Goal: Task Accomplishment & Management: Use online tool/utility

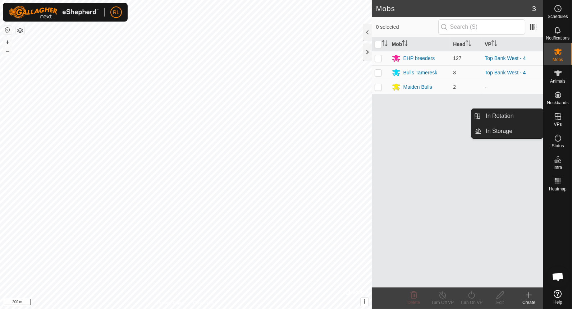
click at [564, 118] on es-virtualpaddocks-svg-icon at bounding box center [557, 117] width 13 height 12
click at [507, 112] on link "In Rotation" at bounding box center [511, 116] width 61 height 14
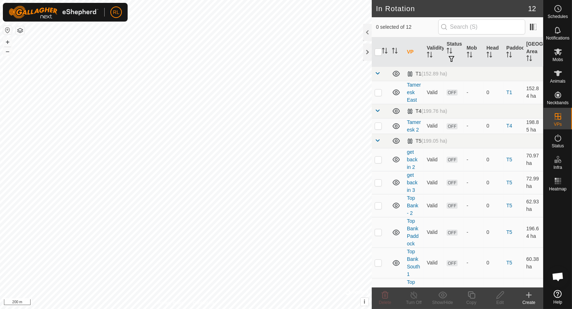
checkbox input "true"
click at [497, 297] on icon at bounding box center [500, 295] width 9 height 9
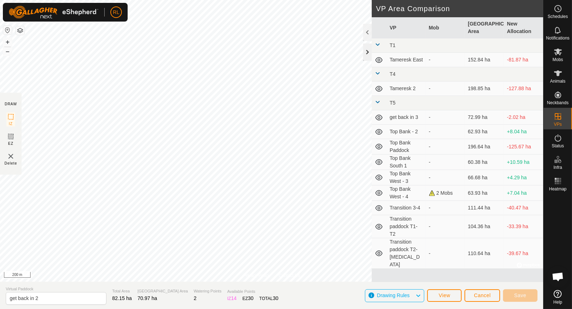
click at [363, 53] on div at bounding box center [367, 51] width 9 height 17
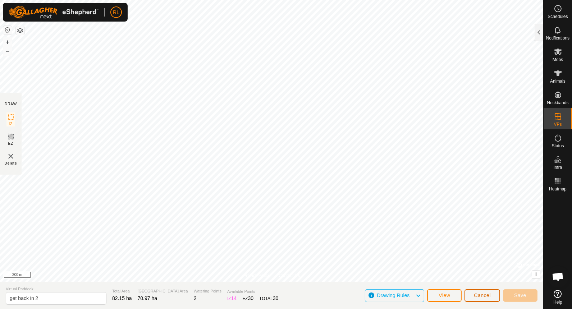
click at [485, 295] on span "Cancel" at bounding box center [482, 296] width 17 height 6
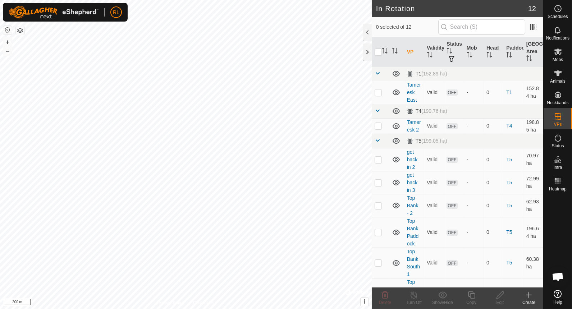
checkbox input "true"
checkbox input "false"
click at [387, 296] on icon at bounding box center [385, 295] width 9 height 9
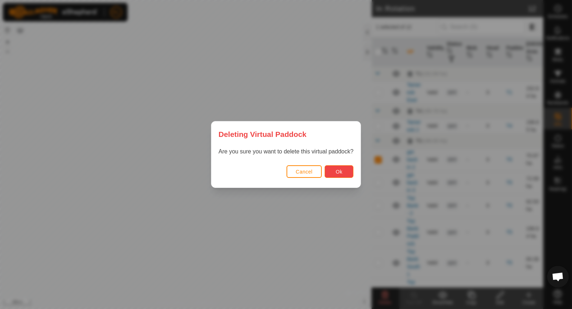
click at [345, 173] on button "Ok" at bounding box center [339, 171] width 29 height 13
checkbox input "false"
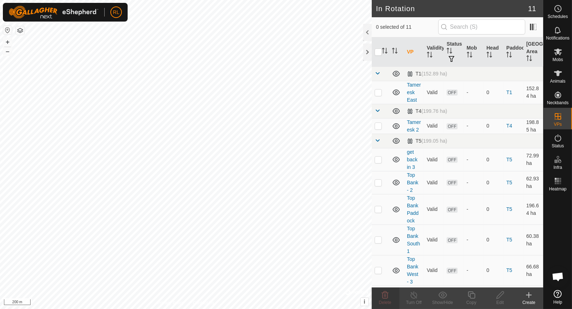
checkbox input "true"
checkbox input "false"
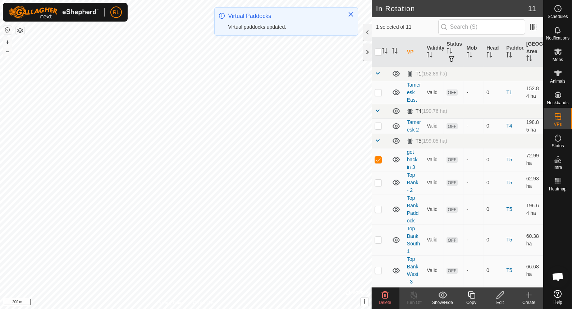
click at [385, 299] on div "Delete" at bounding box center [385, 302] width 29 height 6
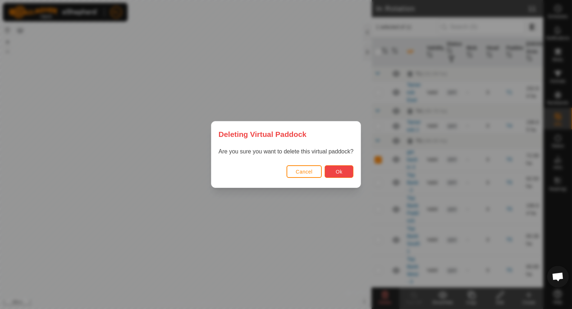
click at [336, 170] on span "Ok" at bounding box center [339, 172] width 7 height 6
checkbox input "false"
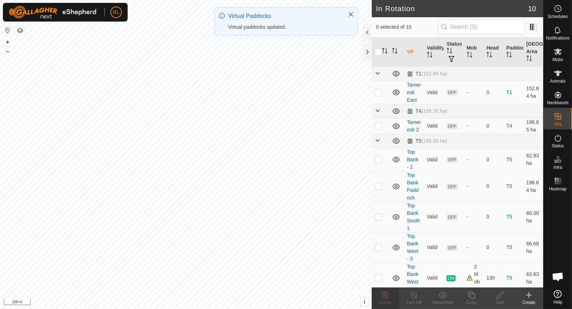
checkbox input "true"
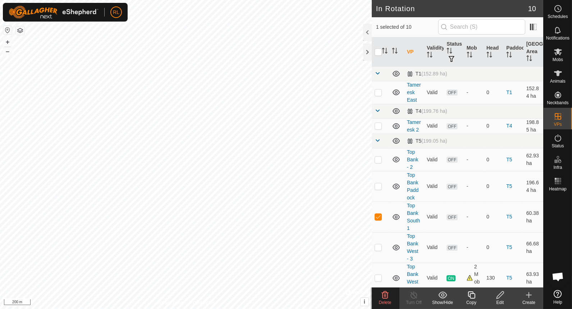
click at [528, 296] on icon at bounding box center [528, 295] width 9 height 9
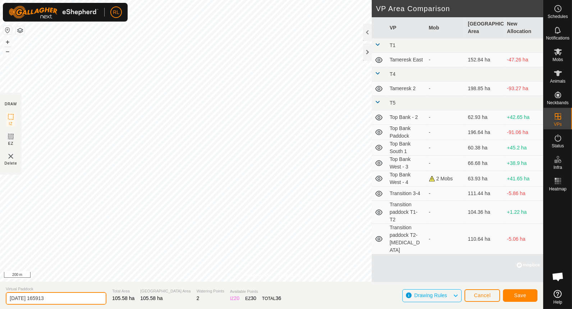
click at [80, 296] on input "[DATE] 165913" at bounding box center [56, 298] width 101 height 13
type input "2"
type input "Transition 4-1"
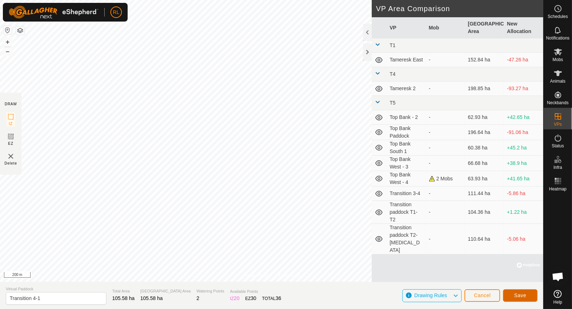
click at [521, 291] on button "Save" at bounding box center [520, 295] width 35 height 13
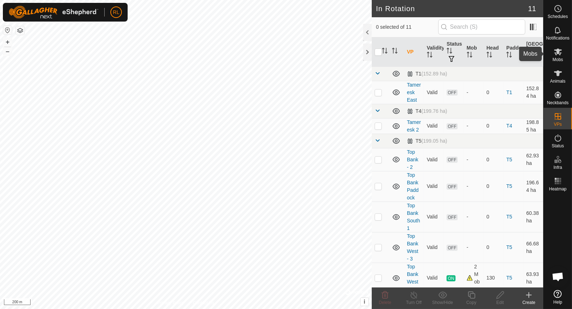
click at [557, 55] on icon at bounding box center [558, 51] width 9 height 9
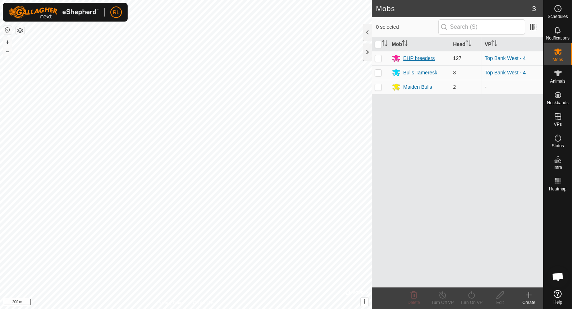
click at [427, 56] on div "EHP breeders" at bounding box center [419, 59] width 32 height 8
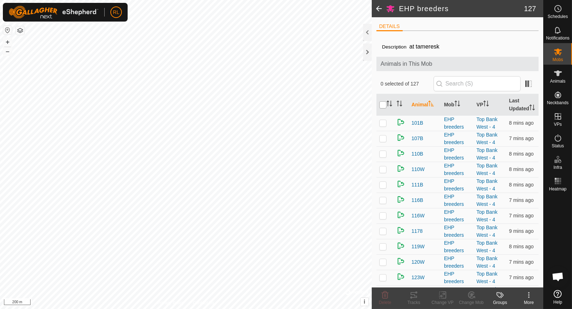
click at [380, 106] on input "checkbox" at bounding box center [382, 104] width 7 height 7
checkbox input "true"
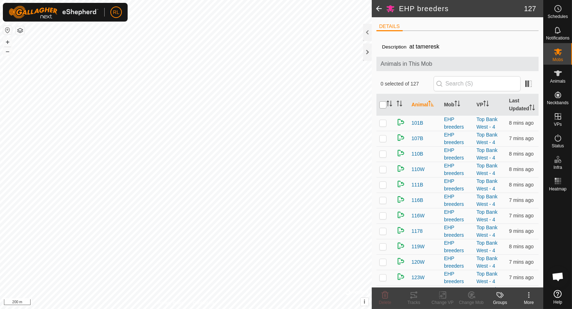
checkbox input "true"
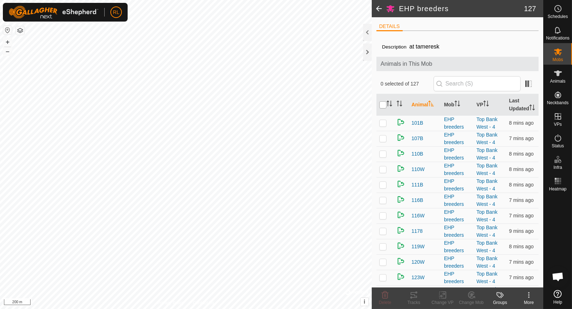
checkbox input "true"
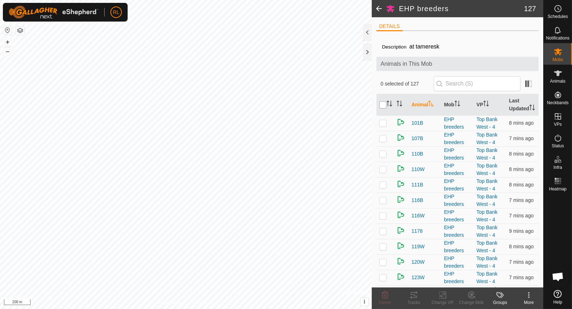
checkbox input "true"
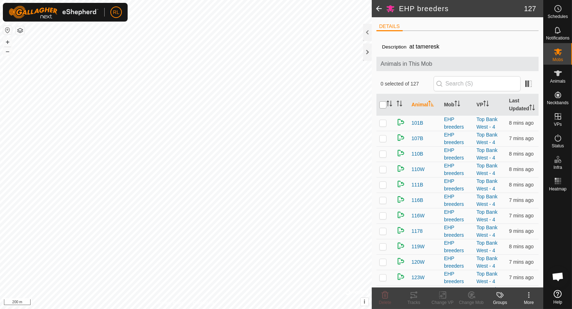
checkbox input "true"
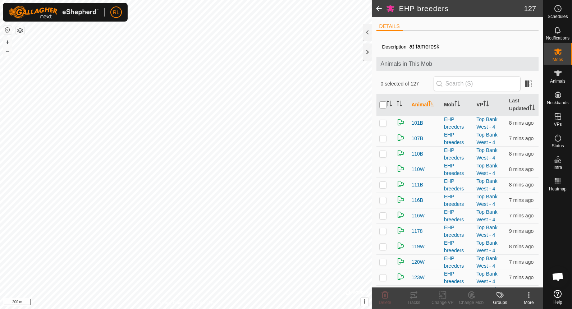
checkbox input "true"
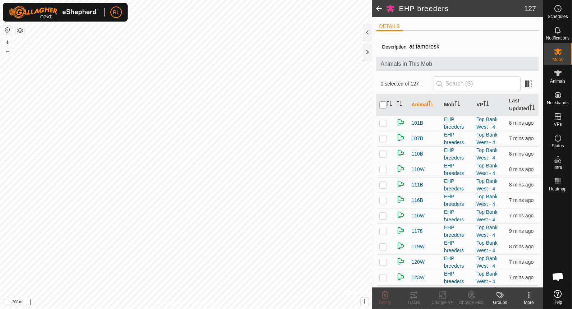
checkbox input "true"
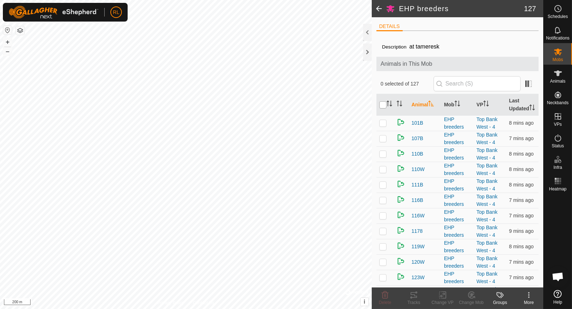
checkbox input "true"
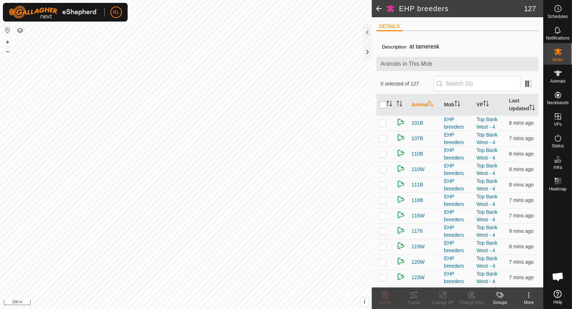
checkbox input "true"
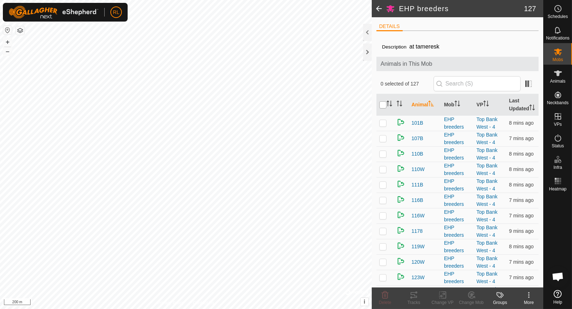
checkbox input "true"
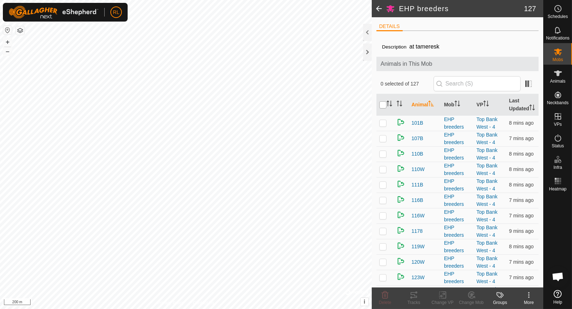
checkbox input "true"
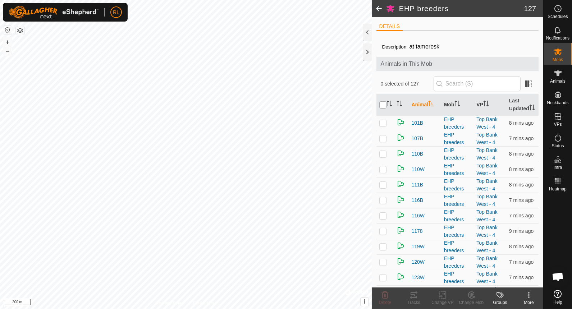
checkbox input "true"
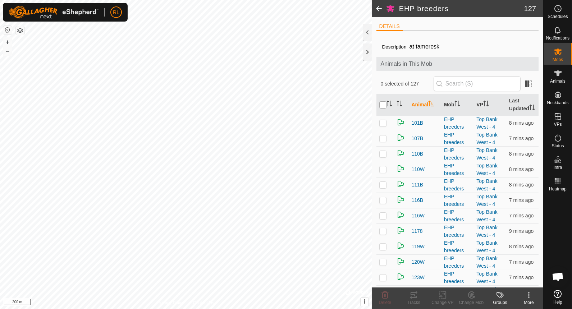
checkbox input "true"
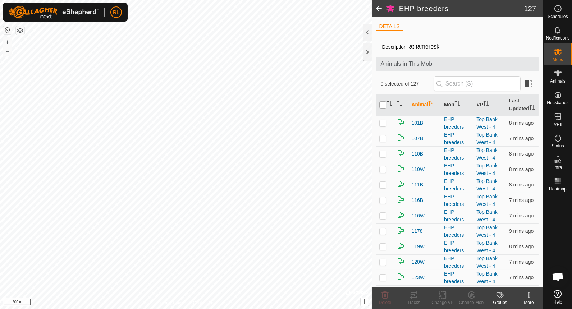
checkbox input "true"
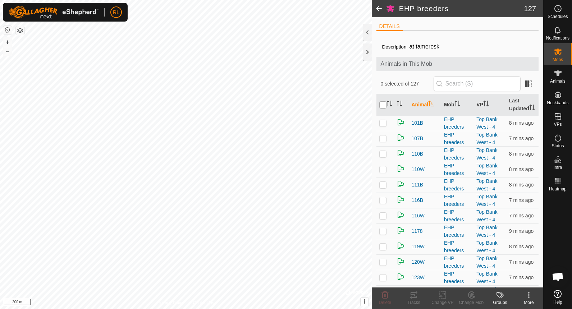
checkbox input "true"
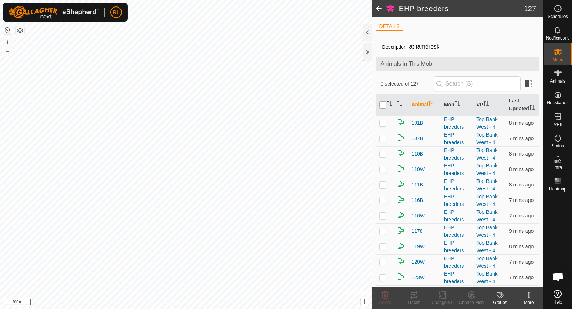
checkbox input "true"
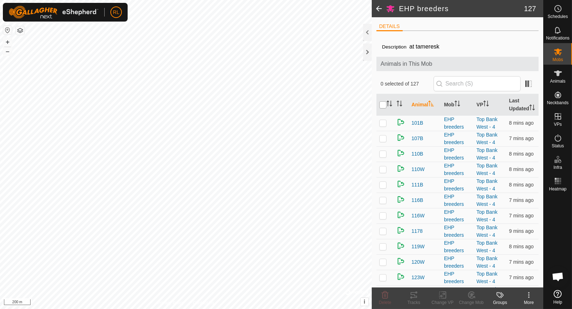
checkbox input "true"
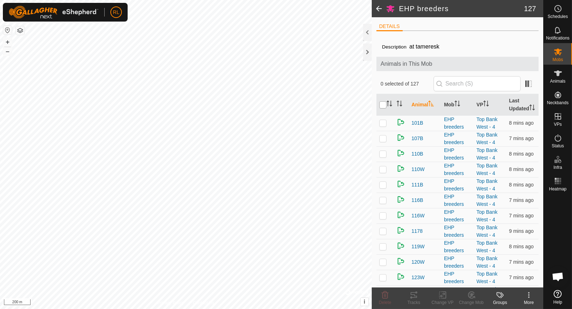
checkbox input "true"
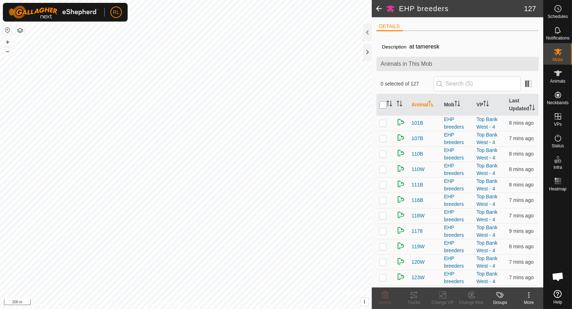
checkbox input "true"
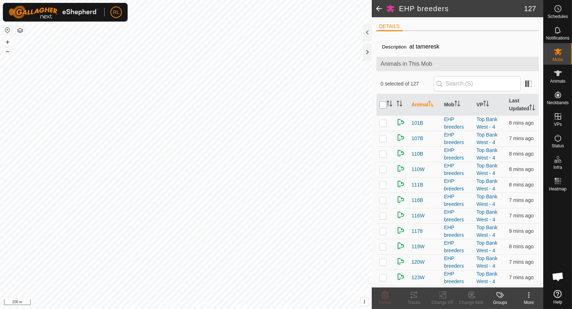
checkbox input "true"
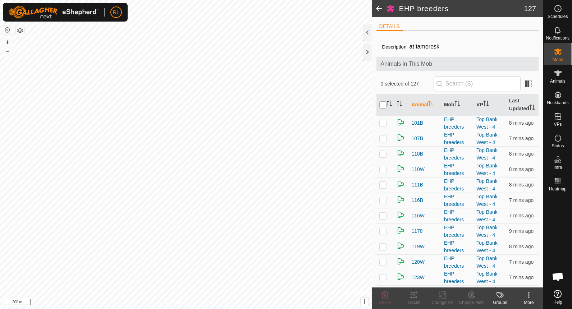
checkbox input "true"
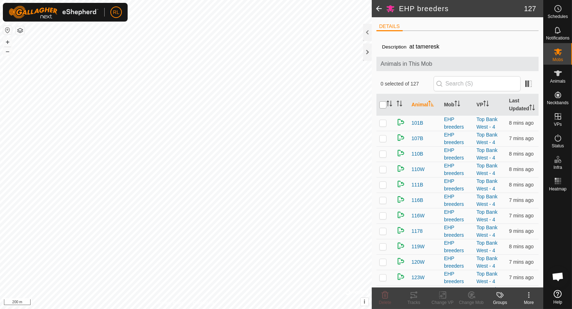
checkbox input "true"
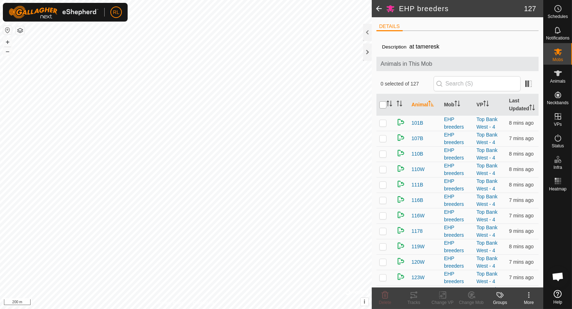
checkbox input "true"
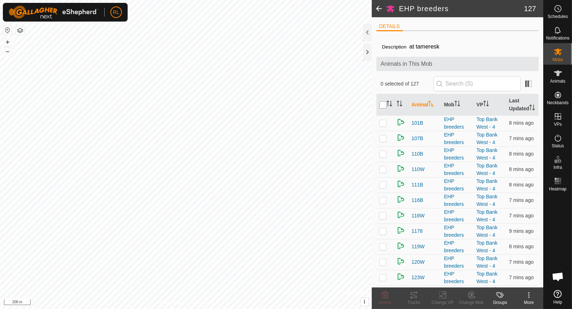
checkbox input "true"
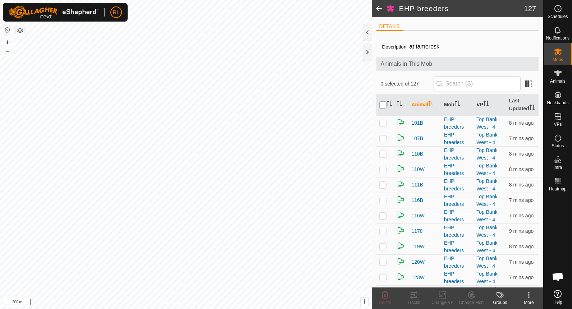
checkbox input "true"
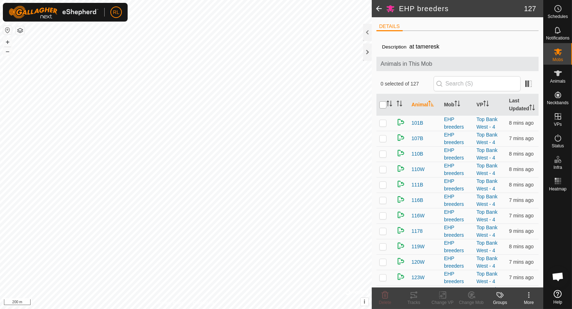
checkbox input "true"
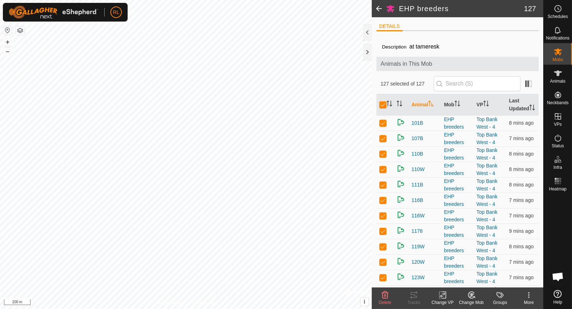
click at [444, 294] on icon at bounding box center [442, 295] width 5 height 5
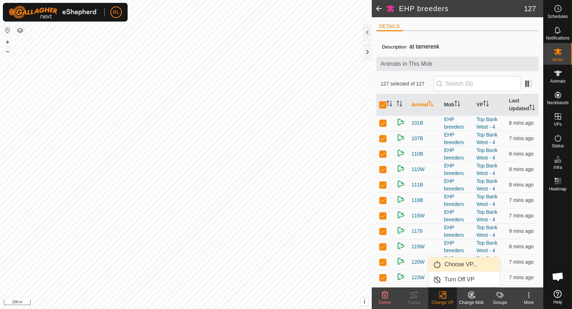
click at [457, 264] on link "Choose VP..." at bounding box center [463, 264] width 71 height 14
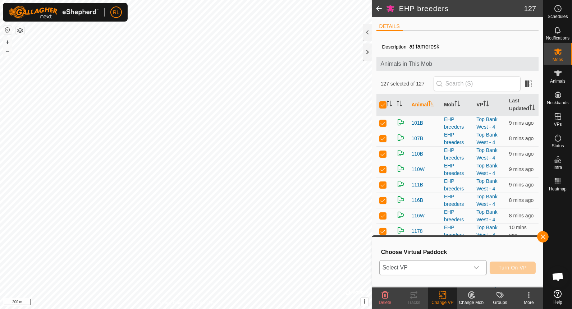
click at [479, 270] on icon "dropdown trigger" at bounding box center [476, 268] width 6 height 6
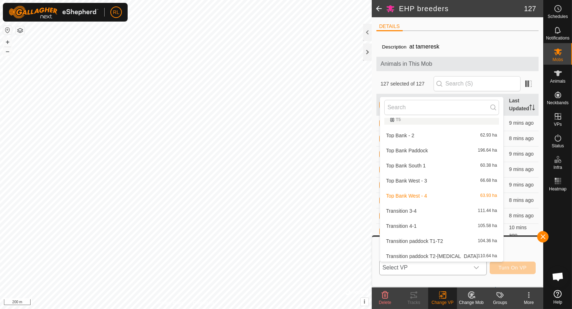
scroll to position [71, 0]
click at [424, 224] on li "Transition 4-1 105.58 ha" at bounding box center [441, 224] width 123 height 14
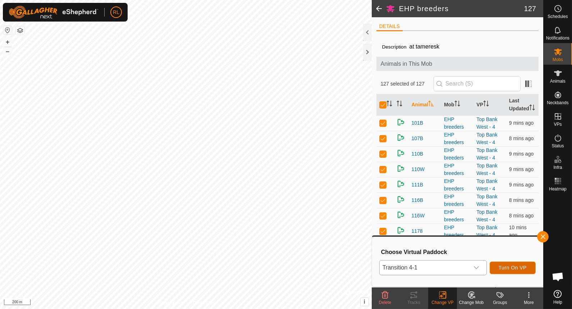
click at [518, 270] on span "Turn On VP" at bounding box center [513, 268] width 28 height 6
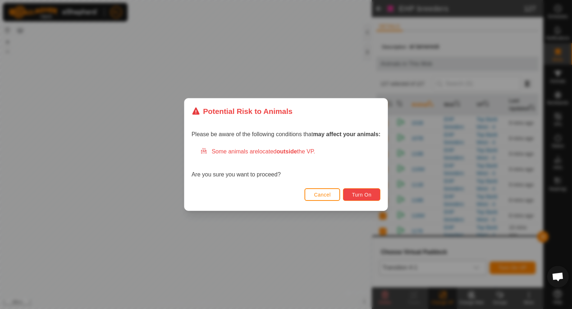
click at [369, 195] on span "Turn On" at bounding box center [361, 195] width 19 height 6
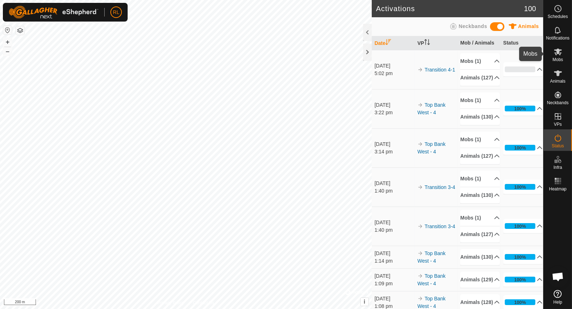
click at [559, 54] on icon at bounding box center [558, 52] width 8 height 7
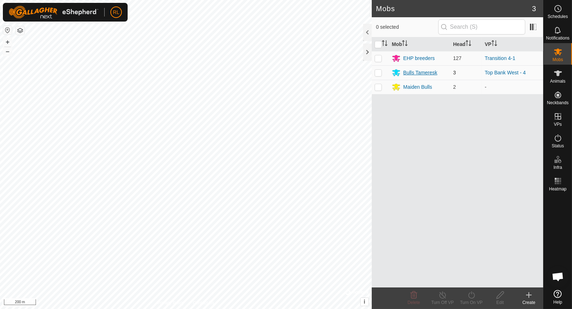
click at [417, 74] on div "Bulls Tameresk" at bounding box center [420, 73] width 34 height 8
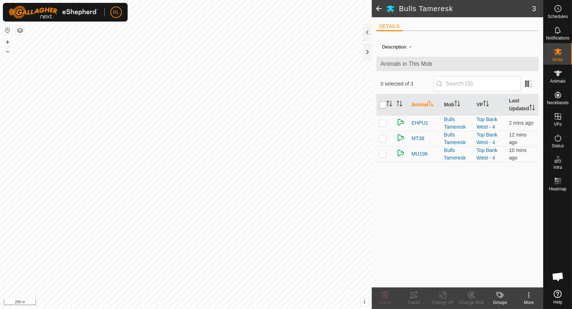
click at [384, 104] on input "checkbox" at bounding box center [382, 104] width 7 height 7
checkbox input "true"
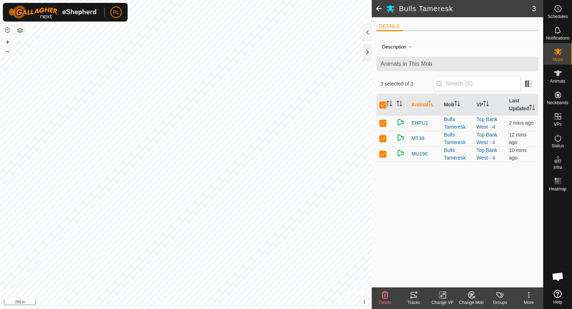
click at [443, 297] on icon at bounding box center [442, 295] width 9 height 9
click at [474, 266] on link "Choose VP..." at bounding box center [463, 264] width 71 height 14
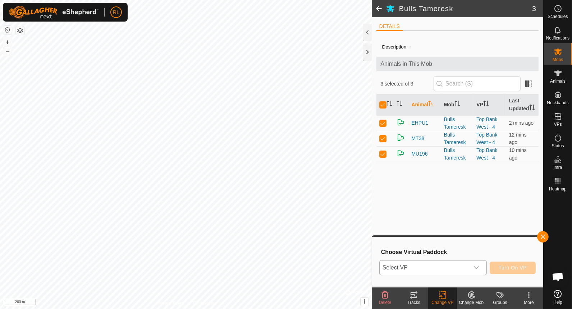
click at [476, 267] on icon "dropdown trigger" at bounding box center [476, 267] width 5 height 3
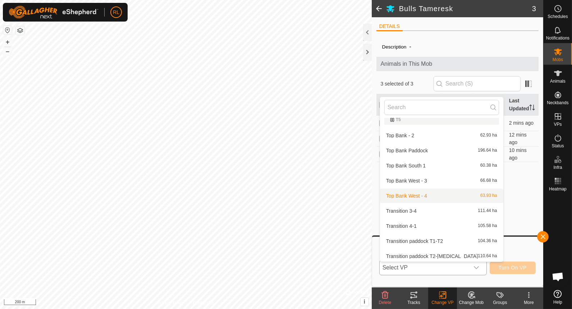
scroll to position [71, 0]
click at [423, 225] on li "Transition 4-1 105.58 ha" at bounding box center [441, 224] width 123 height 14
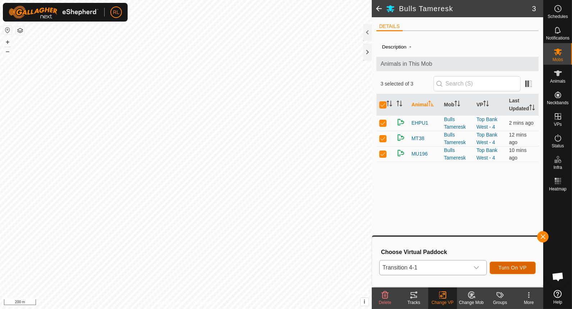
click at [520, 267] on span "Turn On VP" at bounding box center [513, 268] width 28 height 6
